Goal: Task Accomplishment & Management: Use online tool/utility

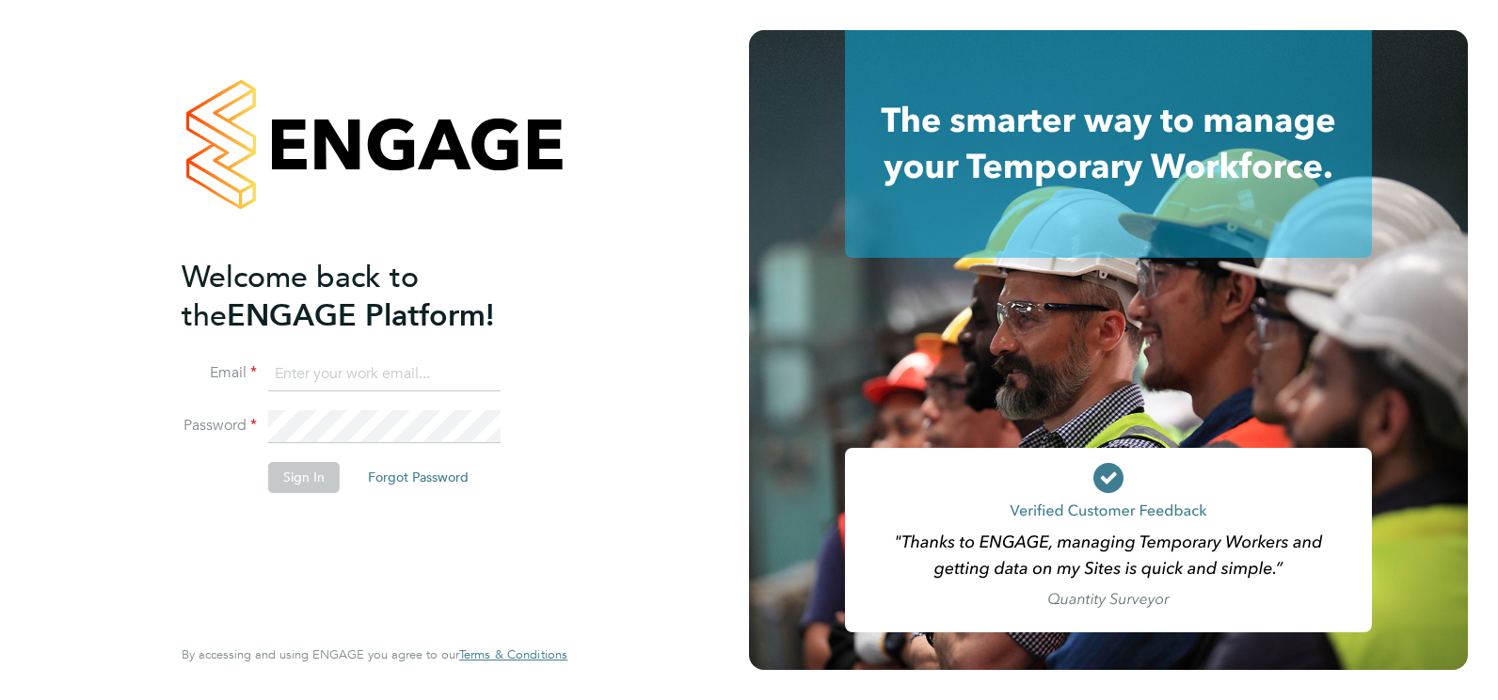
type input "[PERSON_NAME][EMAIL_ADDRESS][PERSON_NAME][DOMAIN_NAME]"
click at [275, 482] on button "Sign In" at bounding box center [304, 477] width 72 height 30
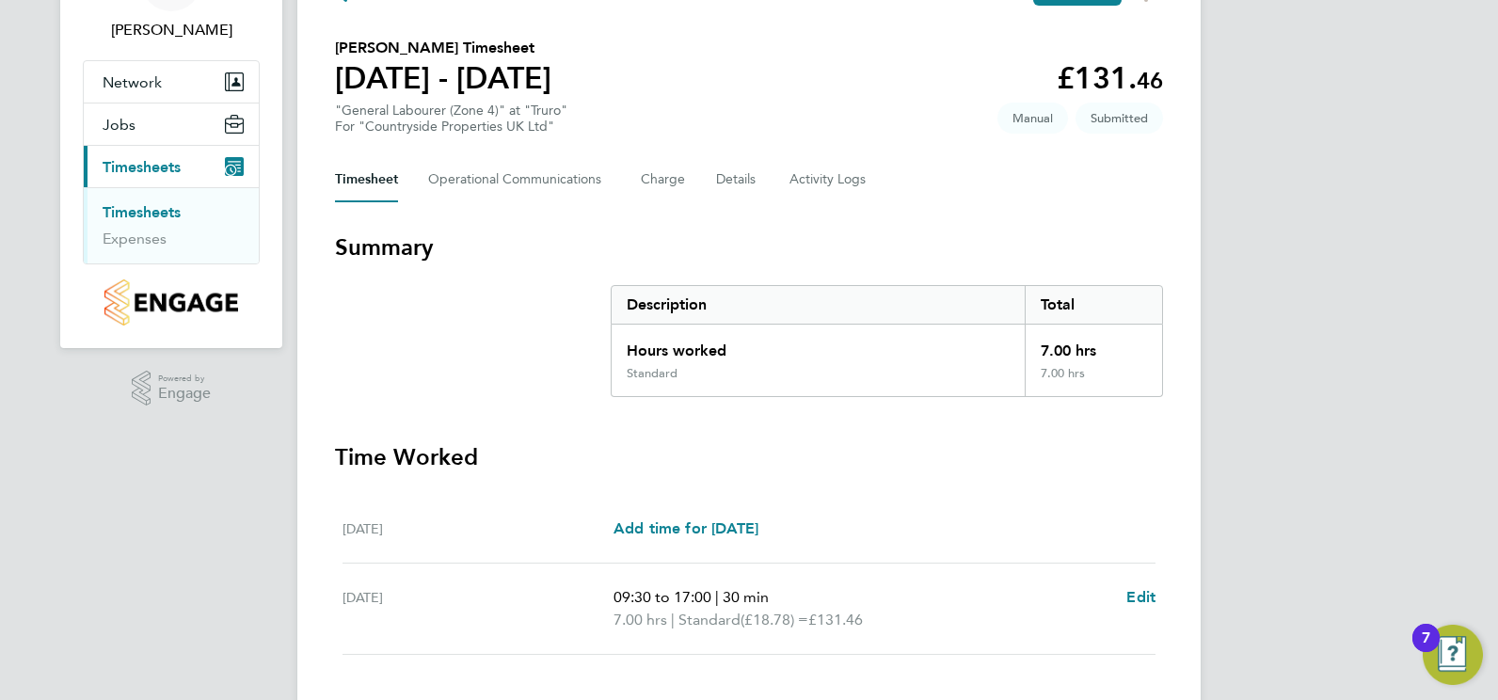
scroll to position [241, 0]
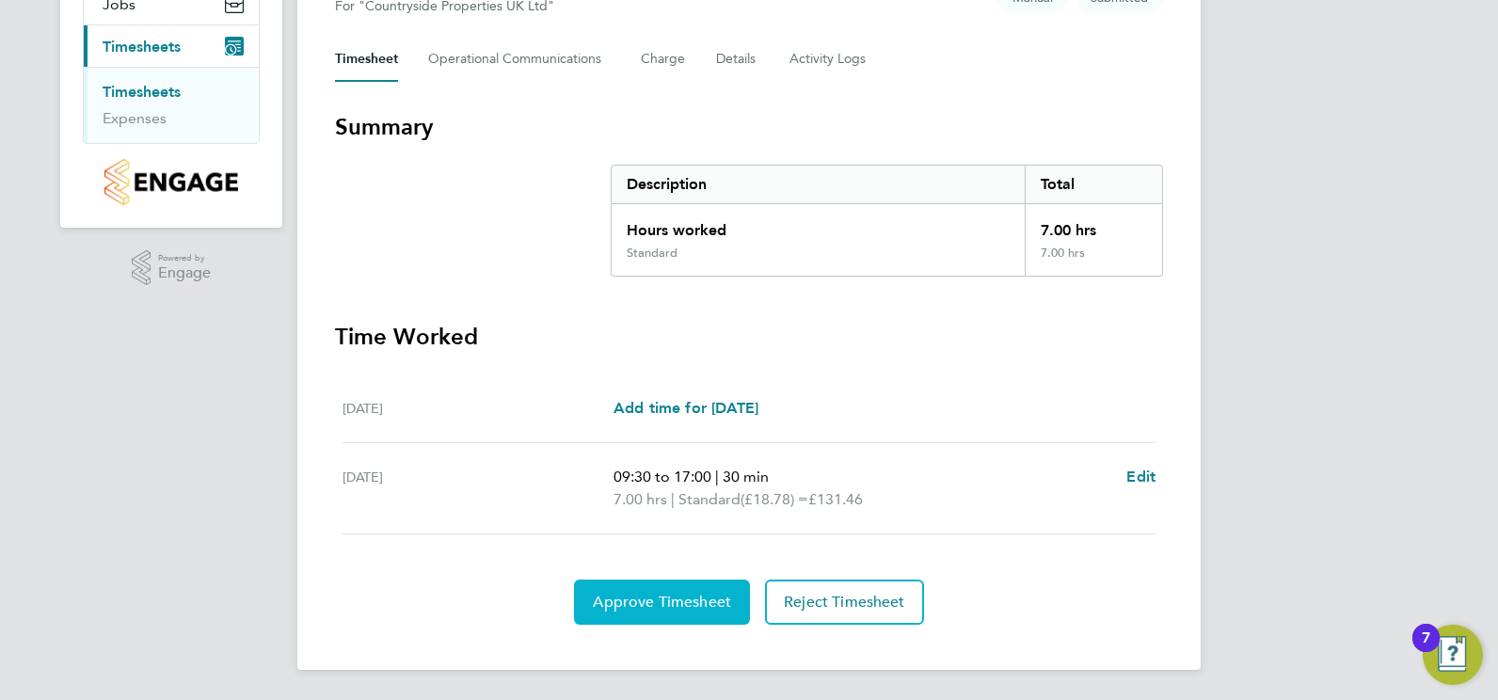
click at [687, 596] on span "Approve Timesheet" at bounding box center [662, 602] width 138 height 19
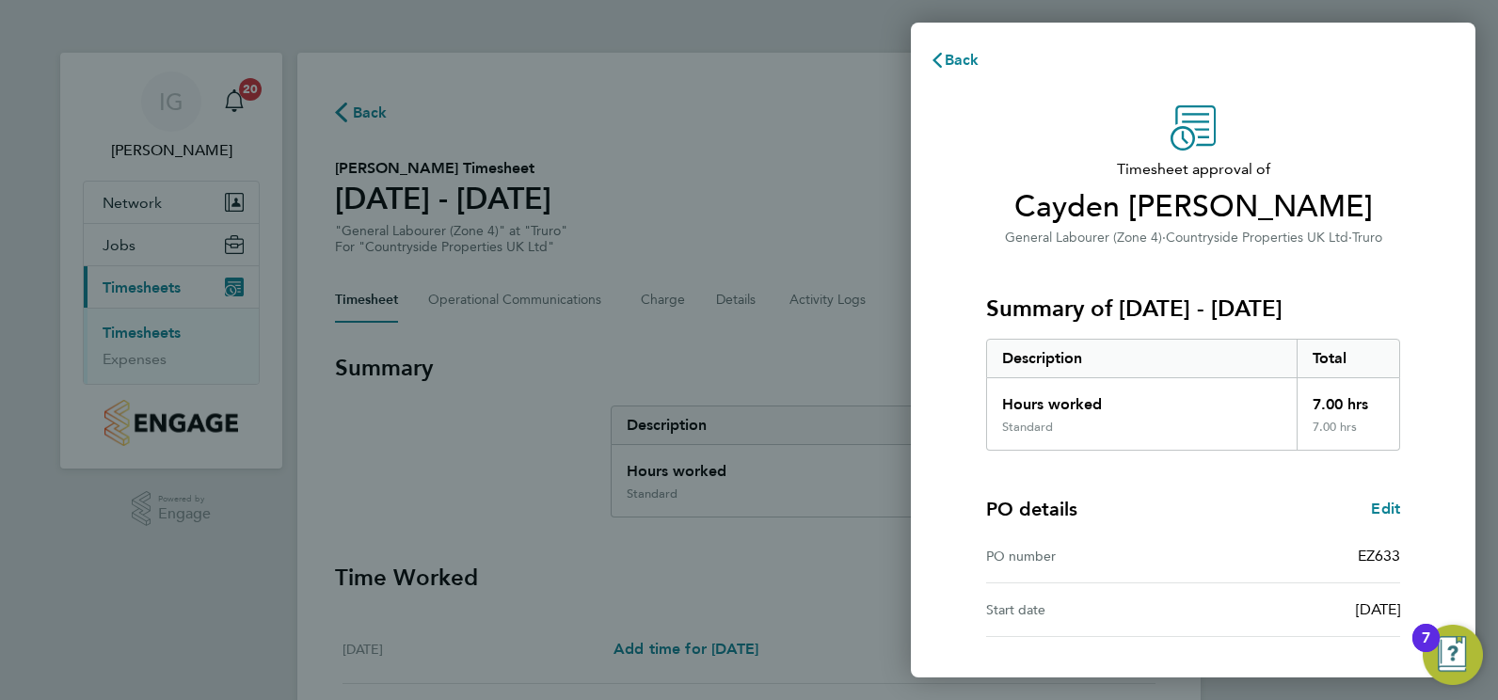
click at [1234, 548] on div "EZ633" at bounding box center [1296, 556] width 207 height 23
click at [817, 228] on div "Back Timesheet approval of Cayden Cahill General Labourer (Zone 4) · Countrysid…" at bounding box center [749, 350] width 1498 height 700
